Goal: Task Accomplishment & Management: Use online tool/utility

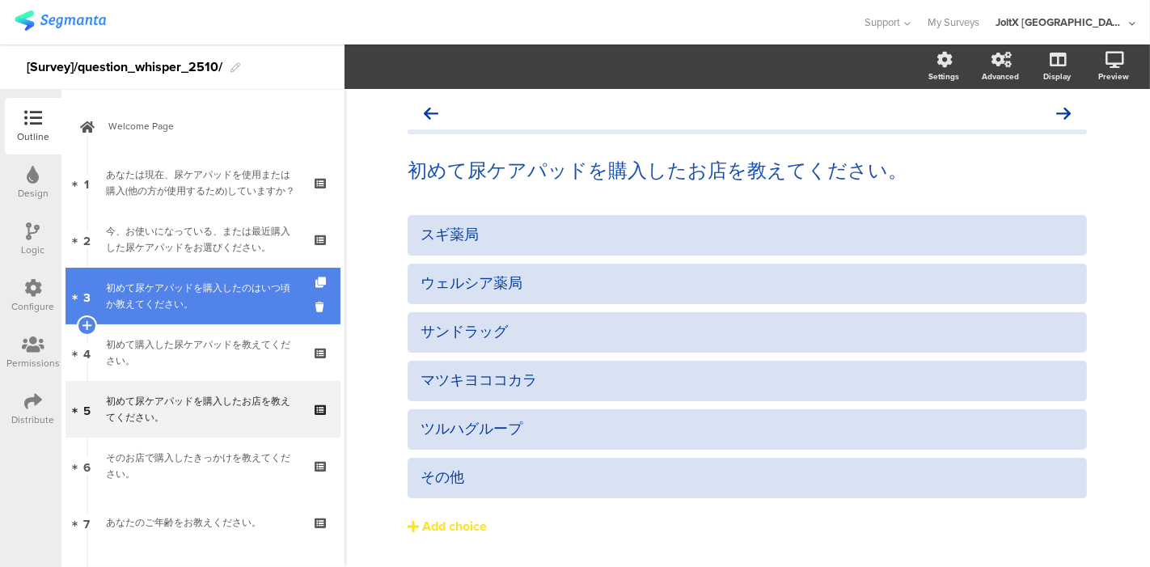
click at [210, 283] on div "初めて尿ケアパッドを購入したのはいつ頃か教えてください。" at bounding box center [202, 296] width 193 height 32
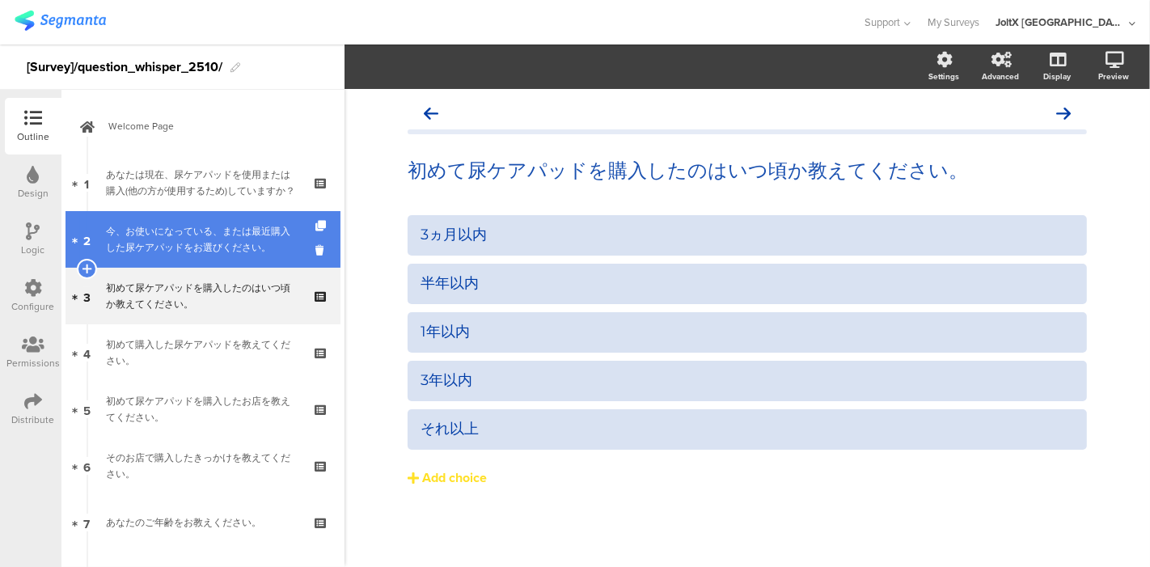
click at [206, 236] on div "今、お使いになっている、または最近購入した尿ケアパッドをお選びください。" at bounding box center [202, 239] width 193 height 32
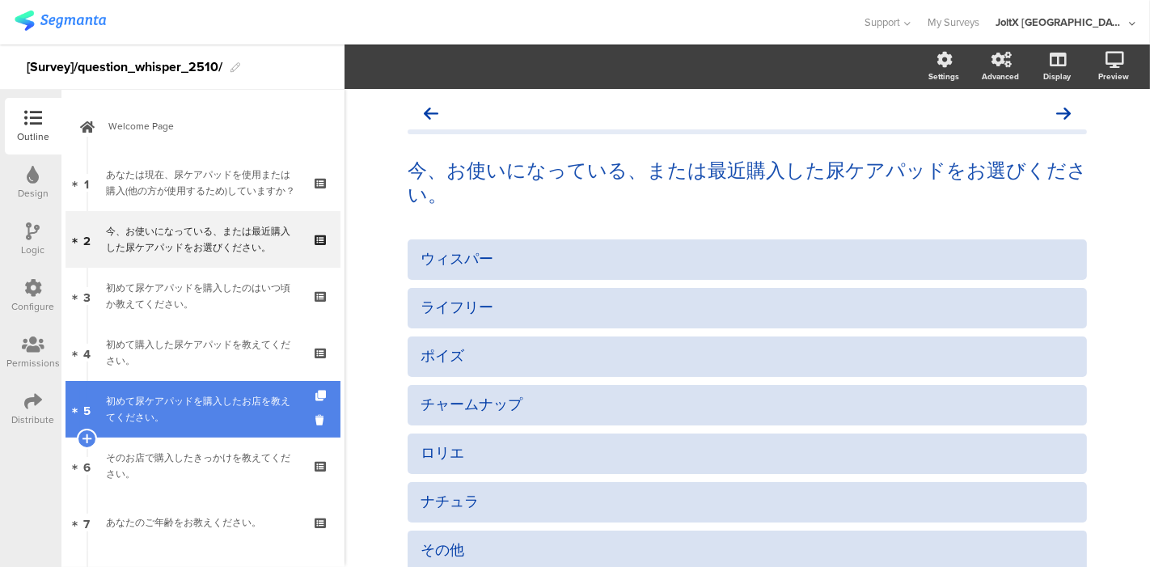
click at [193, 397] on div "初めて尿ケアパッドを購入したお店を教えてください。" at bounding box center [202, 409] width 193 height 32
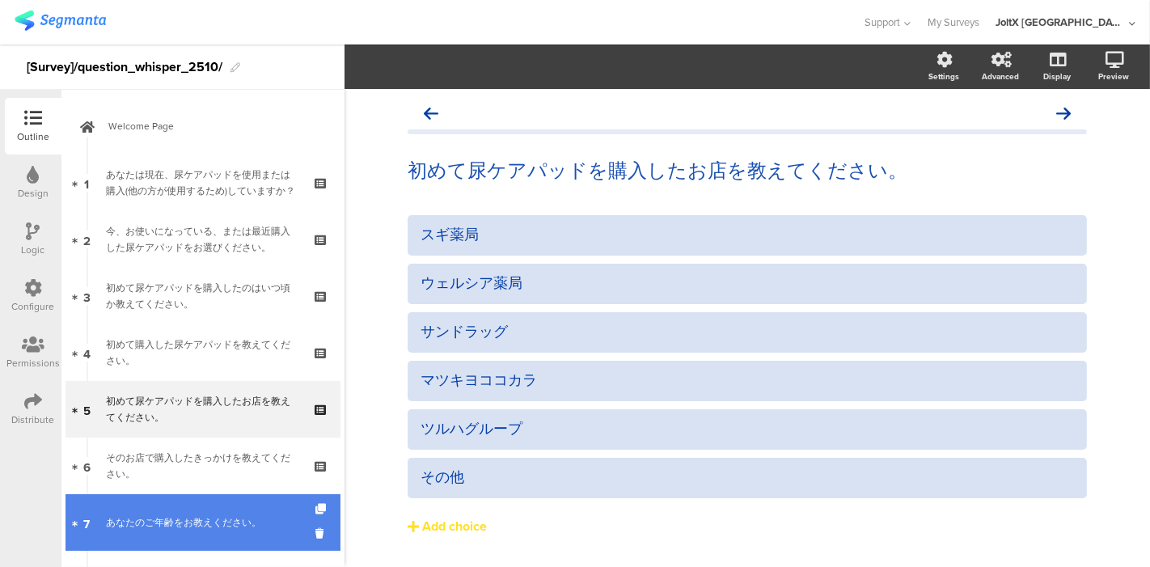
scroll to position [90, 0]
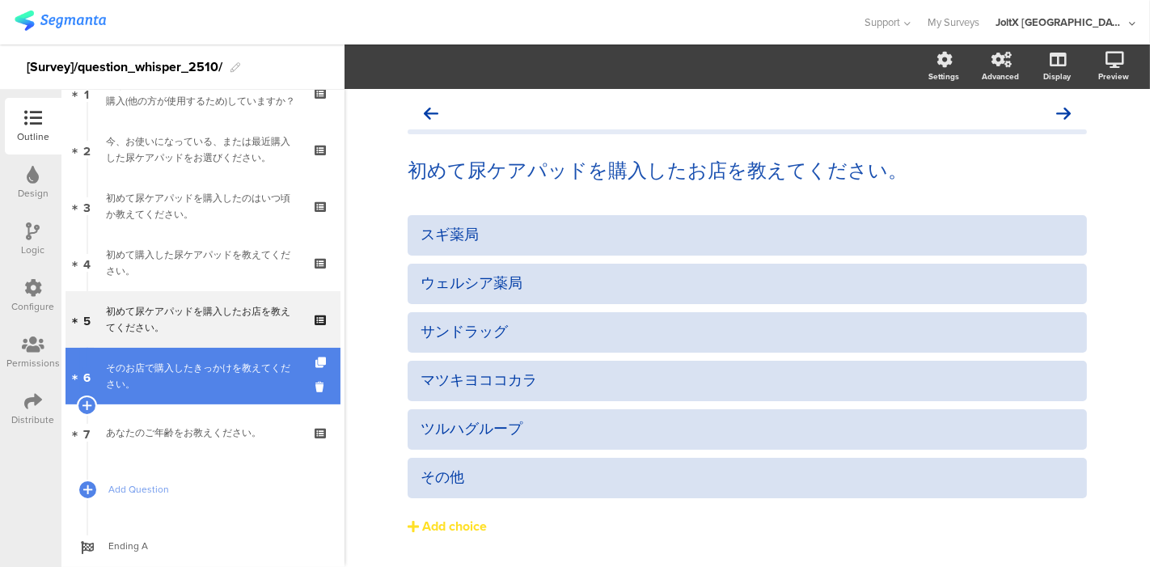
click at [194, 374] on div "そのお店で購入したきっかけを教えてください。" at bounding box center [202, 376] width 193 height 32
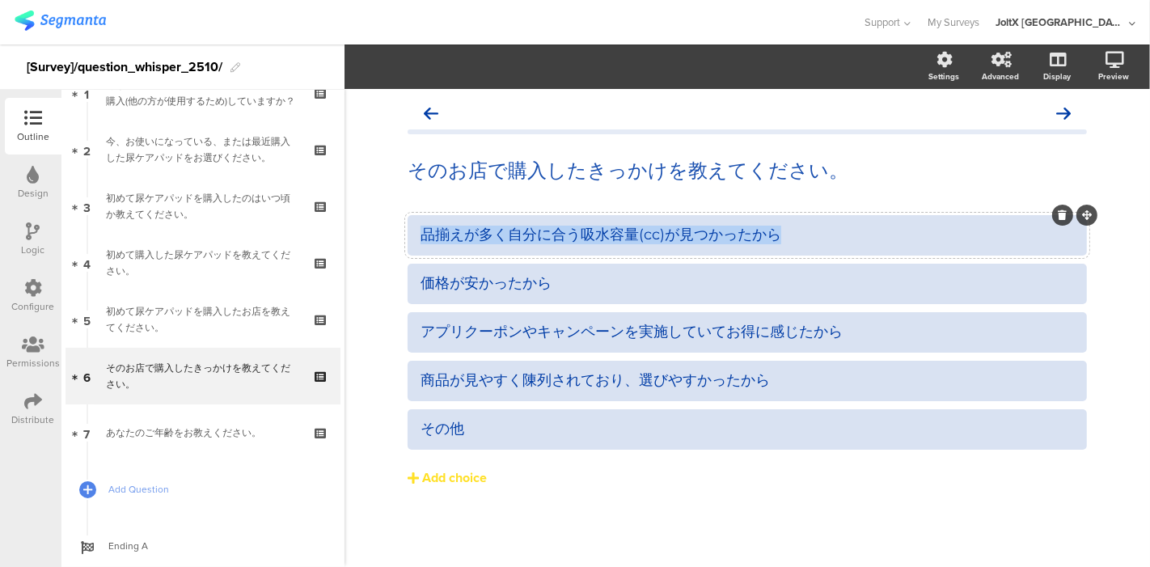
drag, startPoint x: 798, startPoint y: 227, endPoint x: 421, endPoint y: 252, distance: 377.8
click at [421, 252] on div "品揃えが多く自分に合う吸水容量(cc)が見つかったから" at bounding box center [747, 235] width 679 height 40
copy div "品揃えが多く自分に合う吸水容量(cc)が見つかったから"
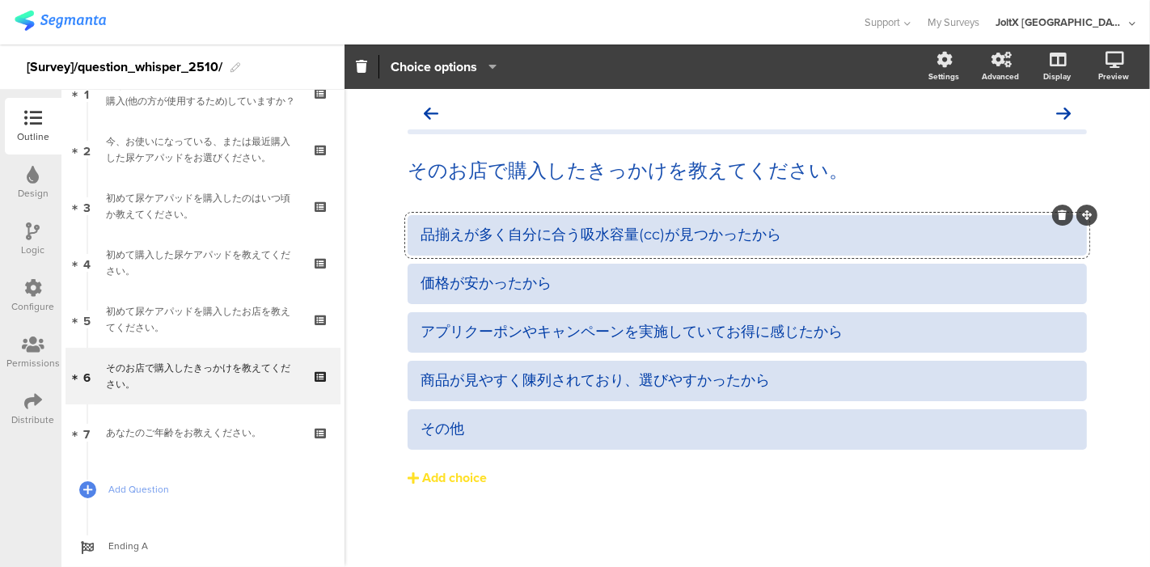
click at [544, 527] on div "品揃えが多く自分に合う吸水容量(cc)が見つかったから 価格が安かったから アプリクーポンやキャンペーンを実施していてお得に感じたから" at bounding box center [747, 385] width 679 height 340
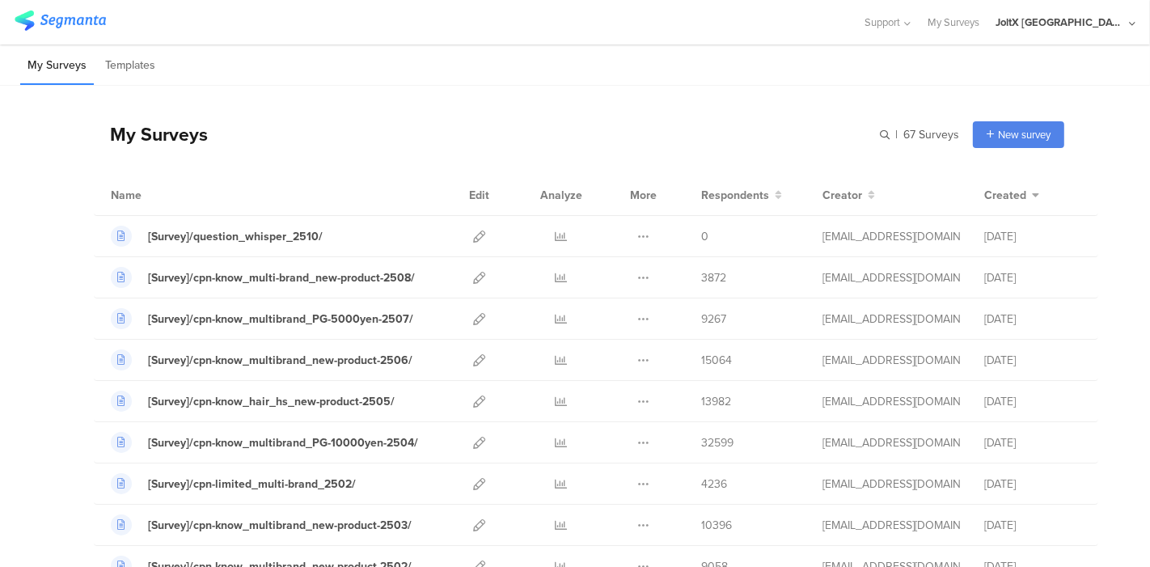
click at [83, 17] on img at bounding box center [60, 21] width 91 height 20
